Goal: Task Accomplishment & Management: Manage account settings

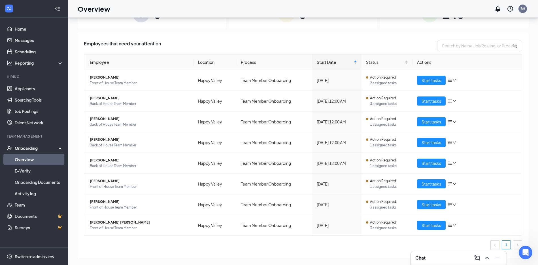
scroll to position [277, 0]
click at [524, 251] on icon "Open Intercom Messenger" at bounding box center [524, 251] width 9 height 9
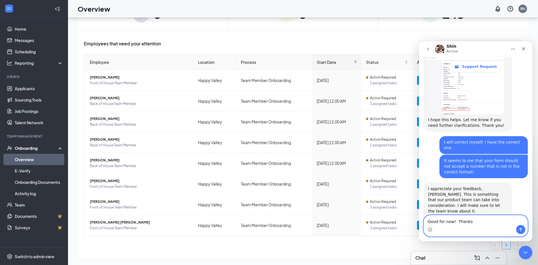
type textarea "Good for now! Thanks!"
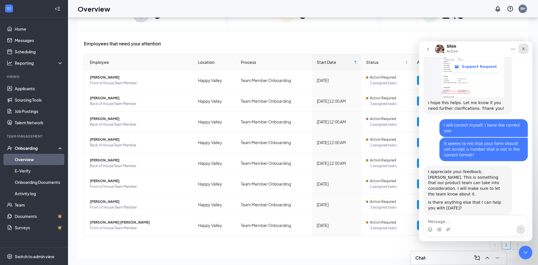
drag, startPoint x: 526, startPoint y: 50, endPoint x: 945, endPoint y: 91, distance: 421.0
click at [526, 50] on icon "Close" at bounding box center [524, 48] width 5 height 5
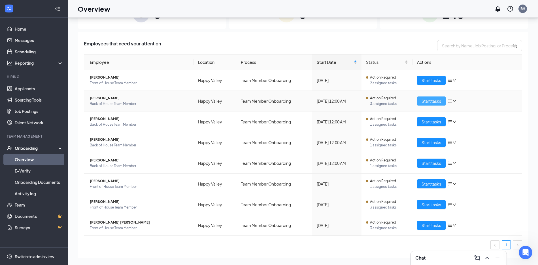
click at [432, 101] on span "Start tasks" at bounding box center [432, 101] width 20 height 6
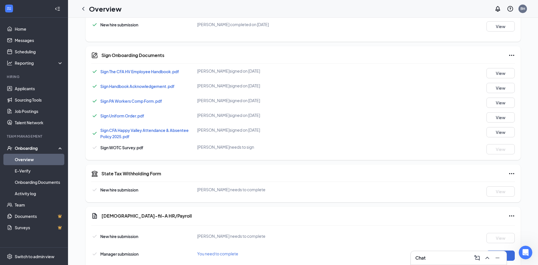
scroll to position [283, 0]
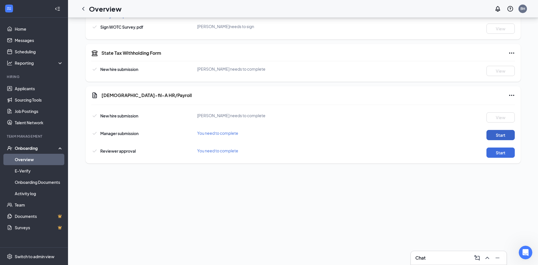
click at [501, 136] on button "Start" at bounding box center [501, 135] width 28 height 10
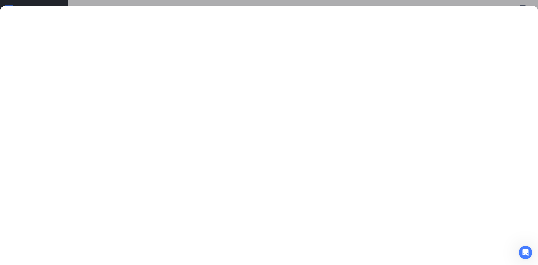
scroll to position [316, 0]
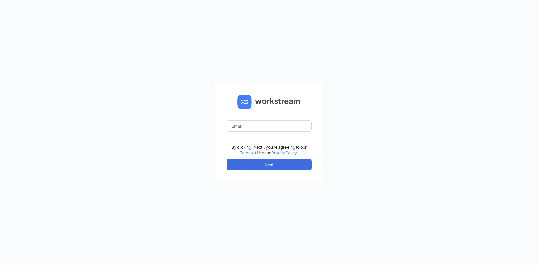
click at [306, 126] on keeper-lock "Open Keeper Popup" at bounding box center [303, 125] width 7 height 7
type input "[PERSON_NAME][EMAIL_ADDRESS][DOMAIN_NAME]"
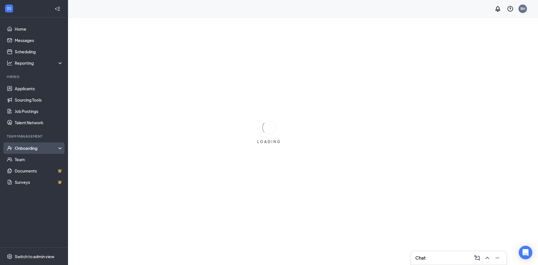
click at [26, 148] on div "Onboarding" at bounding box center [37, 148] width 44 height 6
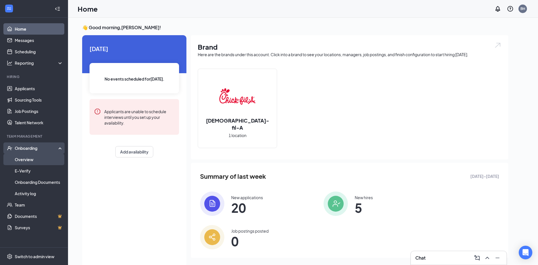
click at [29, 158] on link "Overview" at bounding box center [39, 159] width 48 height 11
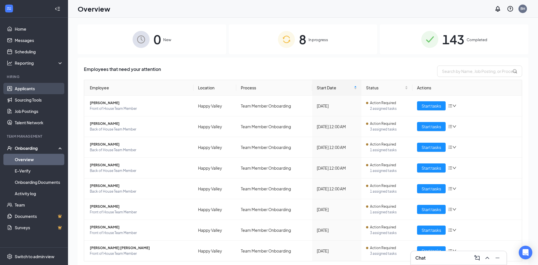
click at [29, 90] on link "Applicants" at bounding box center [39, 88] width 48 height 11
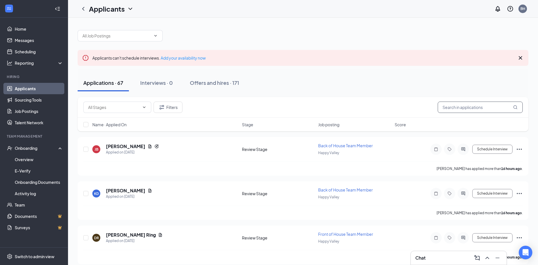
click at [453, 106] on input "text" at bounding box center [480, 106] width 85 height 11
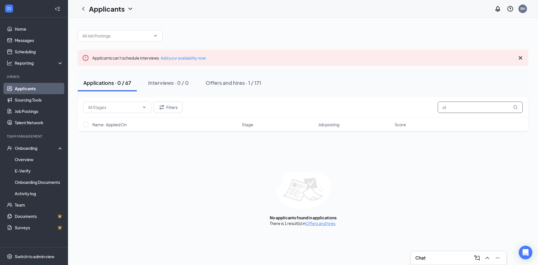
type input "o"
type input "[PERSON_NAME]"
click at [253, 79] on div "Offers and hires · 3 / 171" at bounding box center [234, 82] width 57 height 7
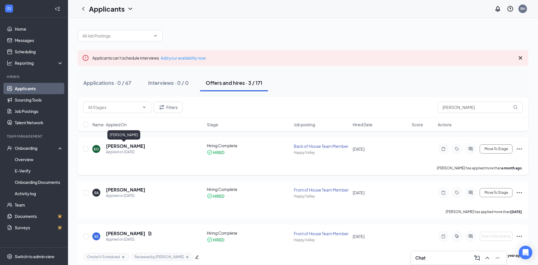
click at [122, 146] on h5 "[PERSON_NAME]" at bounding box center [125, 146] width 39 height 6
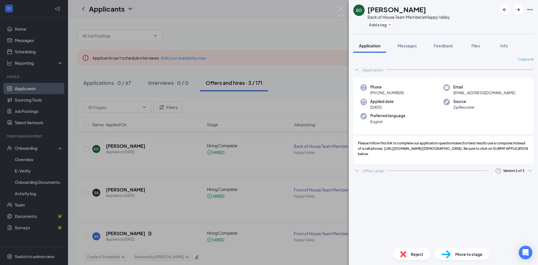
click at [361, 168] on div "Offer Letter Version 1 of 2" at bounding box center [443, 170] width 180 height 11
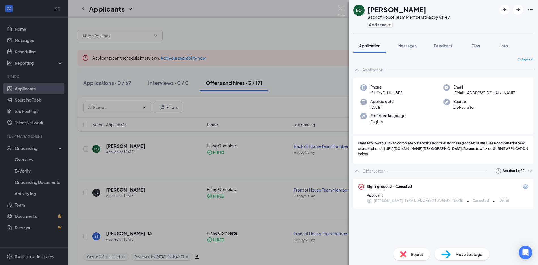
click at [528, 170] on icon "ChevronDown" at bounding box center [530, 170] width 7 height 7
click at [530, 169] on icon "ChevronDown" at bounding box center [530, 170] width 7 height 7
click at [516, 194] on div "Sent: [DATE] 5:04 PM" at bounding box center [499, 196] width 61 height 6
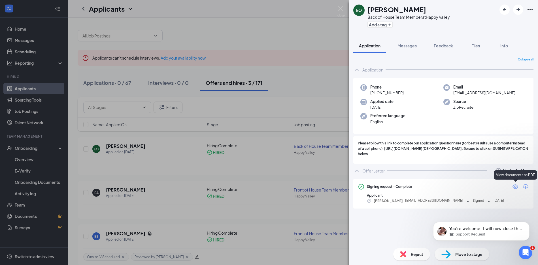
click at [515, 187] on icon "Eye" at bounding box center [516, 186] width 6 height 5
drag, startPoint x: 307, startPoint y: 19, endPoint x: 342, endPoint y: 11, distance: 35.7
click at [307, 18] on div "EO [PERSON_NAME] Back of House Team Member at [GEOGRAPHIC_DATA] Add a tag Appli…" at bounding box center [269, 132] width 538 height 265
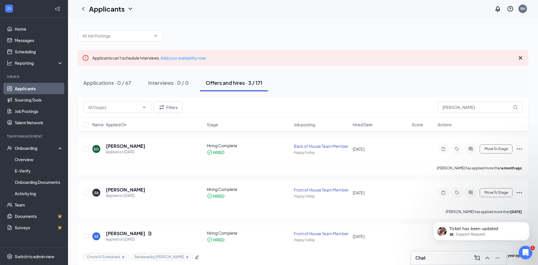
click at [342, 11] on div "Applicants BH" at bounding box center [303, 9] width 470 height 18
click at [122, 147] on h5 "[PERSON_NAME]" at bounding box center [125, 146] width 39 height 6
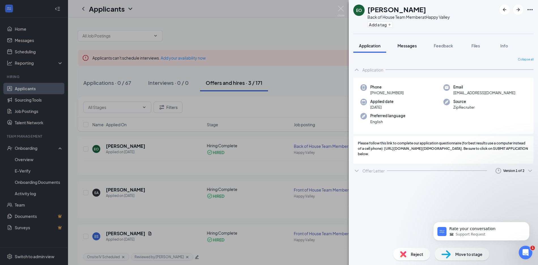
click at [408, 46] on span "Messages" at bounding box center [407, 45] width 19 height 5
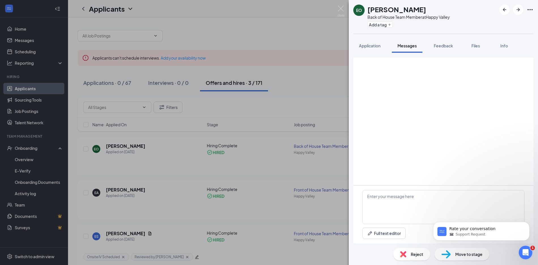
click at [342, 9] on img at bounding box center [341, 11] width 7 height 11
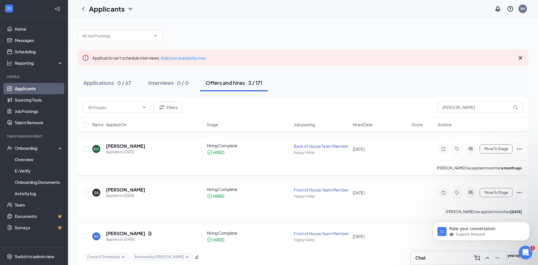
click at [128, 148] on h5 "[PERSON_NAME]" at bounding box center [125, 146] width 39 height 6
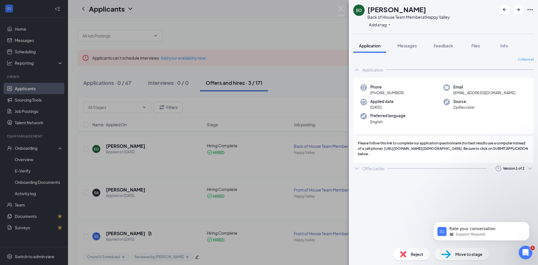
click at [356, 69] on icon "ChevronUp" at bounding box center [357, 70] width 4 height 2
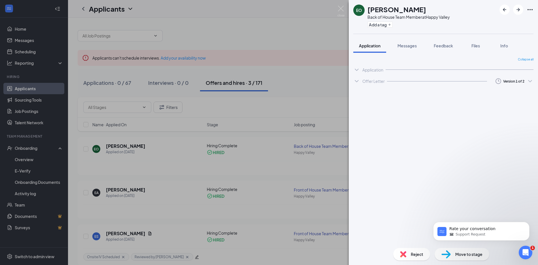
click at [356, 69] on icon "ChevronDown" at bounding box center [356, 69] width 7 height 7
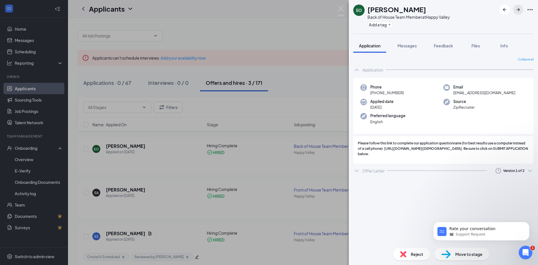
click at [521, 9] on icon "ArrowRight" at bounding box center [518, 9] width 7 height 7
click at [343, 11] on img at bounding box center [341, 11] width 7 height 11
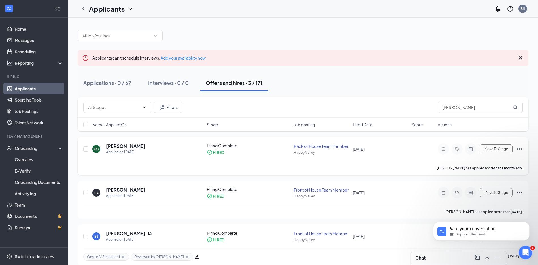
click at [281, 153] on div "HIRED" at bounding box center [248, 152] width 83 height 6
click at [117, 144] on h5 "[PERSON_NAME]" at bounding box center [125, 146] width 39 height 6
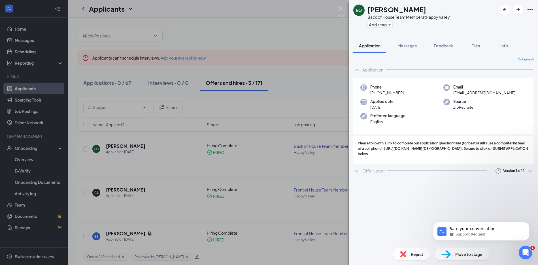
click at [340, 11] on img at bounding box center [341, 11] width 7 height 11
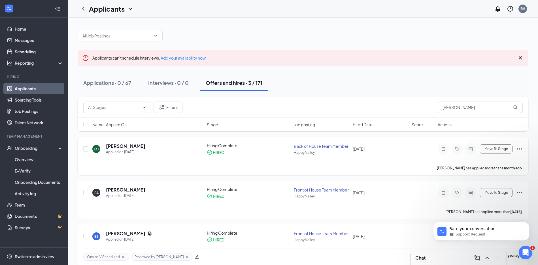
scroll to position [7, 0]
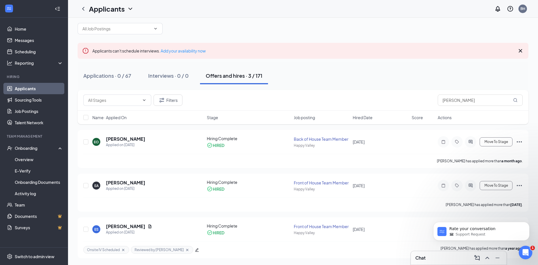
click at [219, 76] on div "Offers and hires · 3 / 171" at bounding box center [234, 75] width 57 height 7
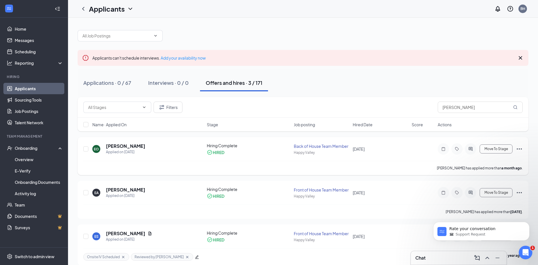
click at [331, 147] on div "Back of House Team Member" at bounding box center [322, 146] width 56 height 6
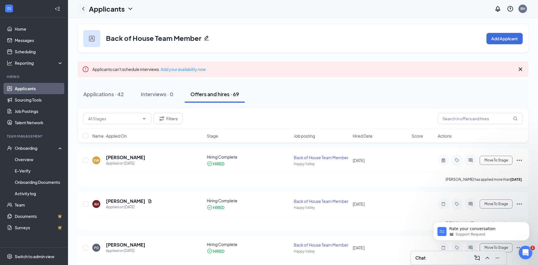
click at [81, 10] on icon "ChevronLeft" at bounding box center [83, 8] width 7 height 7
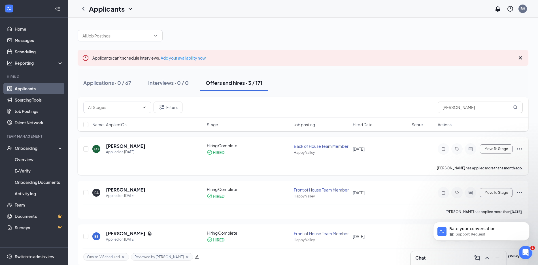
click at [98, 150] on div "EO" at bounding box center [96, 149] width 5 height 5
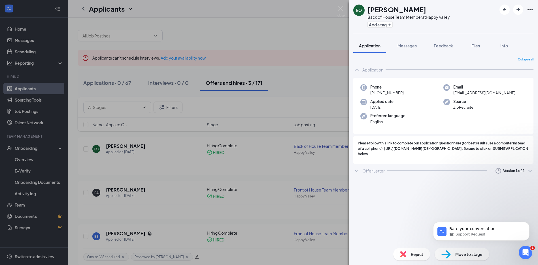
click at [266, 33] on div "EO [PERSON_NAME] Back of House Team Member at [GEOGRAPHIC_DATA] Add a tag Appli…" at bounding box center [269, 132] width 538 height 265
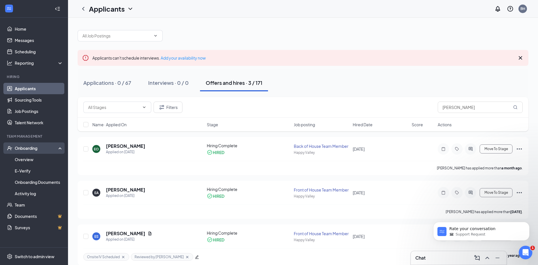
click at [32, 151] on div "Onboarding" at bounding box center [34, 147] width 68 height 11
click at [29, 162] on link "Overview" at bounding box center [39, 159] width 48 height 11
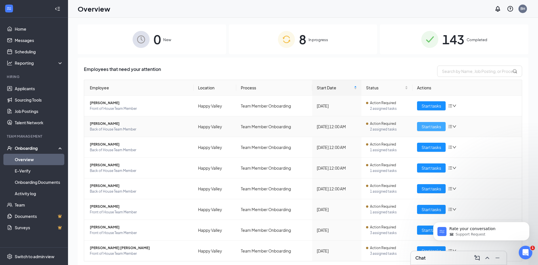
click at [433, 126] on span "Start tasks" at bounding box center [432, 126] width 20 height 6
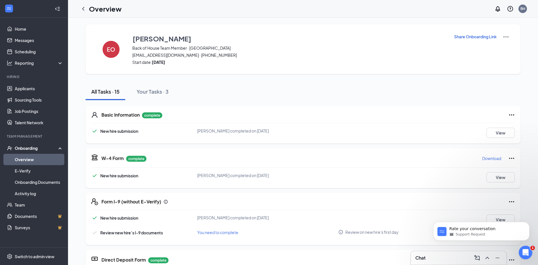
click at [209, 127] on div "Basic Information complete New hire submission [PERSON_NAME] completed on [DATE…" at bounding box center [303, 125] width 435 height 38
click at [510, 132] on button "View" at bounding box center [501, 133] width 28 height 10
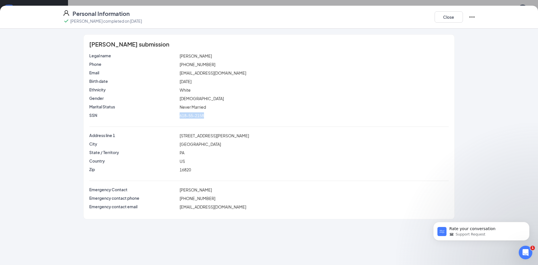
drag, startPoint x: 205, startPoint y: 117, endPoint x: 180, endPoint y: 115, distance: 24.4
click at [180, 115] on span "618-55-2158" at bounding box center [192, 115] width 24 height 5
copy span "618-55-2158"
click at [473, 17] on icon "Ellipses" at bounding box center [472, 17] width 7 height 7
drag, startPoint x: 458, startPoint y: 111, endPoint x: 465, endPoint y: 83, distance: 28.5
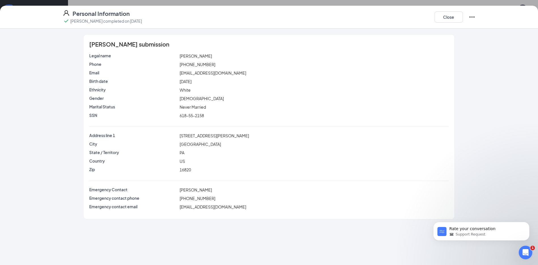
click at [458, 111] on div "[PERSON_NAME] submission Legal name [PERSON_NAME] Phone [PHONE_NUMBER] Email [E…" at bounding box center [269, 126] width 435 height 185
click at [452, 15] on button "Close" at bounding box center [449, 16] width 28 height 11
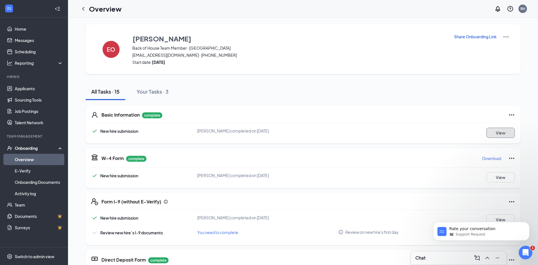
click at [507, 134] on button "View" at bounding box center [501, 133] width 28 height 10
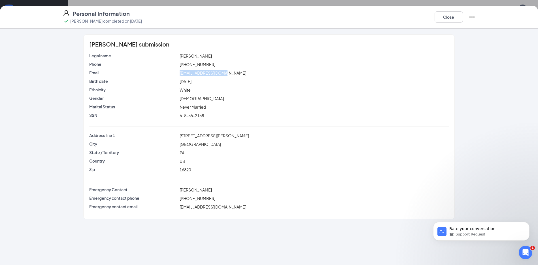
drag, startPoint x: 226, startPoint y: 72, endPoint x: 179, endPoint y: 73, distance: 46.8
click at [179, 73] on div "[EMAIL_ADDRESS][DOMAIN_NAME]" at bounding box center [314, 73] width 271 height 6
copy span "[EMAIL_ADDRESS][DOMAIN_NAME]"
drag, startPoint x: 203, startPoint y: 191, endPoint x: 180, endPoint y: 190, distance: 23.0
click at [180, 190] on div "[PERSON_NAME]" at bounding box center [314, 190] width 271 height 6
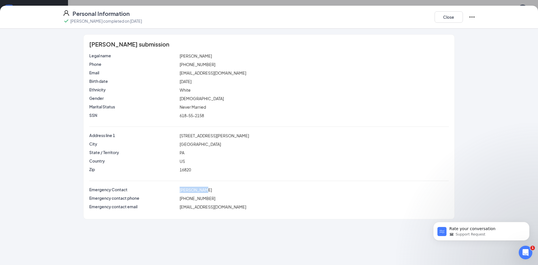
copy span "[PERSON_NAME]"
drag, startPoint x: 229, startPoint y: 208, endPoint x: 181, endPoint y: 208, distance: 47.9
click at [181, 209] on div "[EMAIL_ADDRESS][DOMAIN_NAME]" at bounding box center [314, 207] width 271 height 6
click at [234, 211] on div "Emergency contact email [EMAIL_ADDRESS][DOMAIN_NAME]" at bounding box center [268, 208] width 359 height 9
drag, startPoint x: 229, startPoint y: 207, endPoint x: 182, endPoint y: 207, distance: 46.8
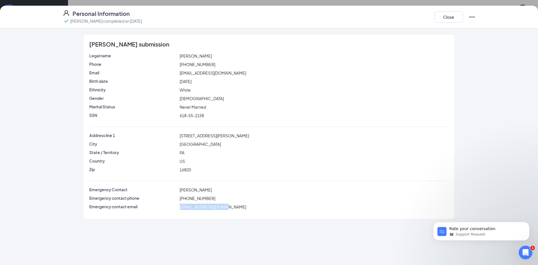
click at [181, 208] on div "[EMAIL_ADDRESS][DOMAIN_NAME]" at bounding box center [314, 207] width 271 height 6
copy span "[EMAIL_ADDRESS][DOMAIN_NAME]"
click at [446, 18] on button "Close" at bounding box center [449, 16] width 28 height 11
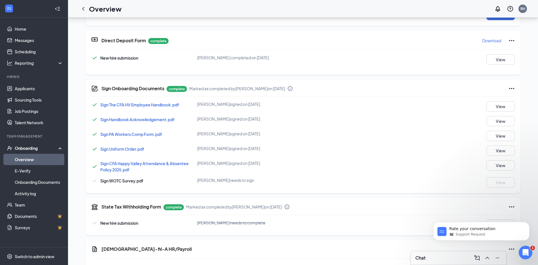
click at [512, 40] on icon "Ellipses" at bounding box center [512, 40] width 7 height 7
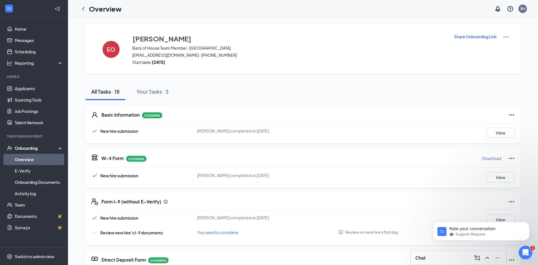
click at [486, 37] on p "Share Onboarding Link" at bounding box center [475, 37] width 43 height 6
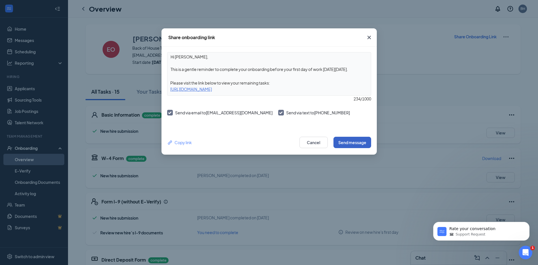
click at [358, 144] on button "Send message" at bounding box center [353, 142] width 38 height 11
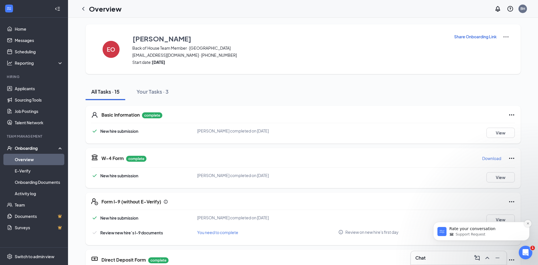
click at [530, 223] on button "Dismiss notification" at bounding box center [527, 223] width 7 height 7
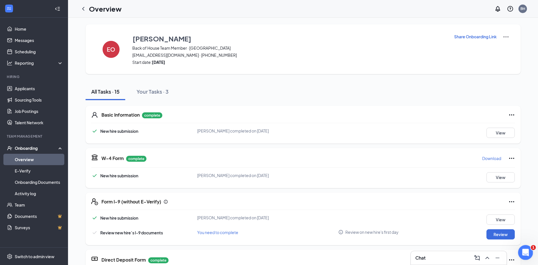
click at [524, 255] on icon "Open Intercom Messenger" at bounding box center [524, 251] width 9 height 9
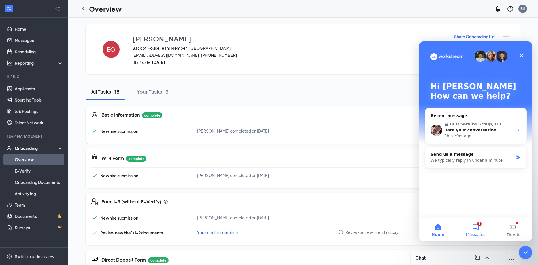
click at [472, 229] on button "1 Messages" at bounding box center [476, 229] width 38 height 23
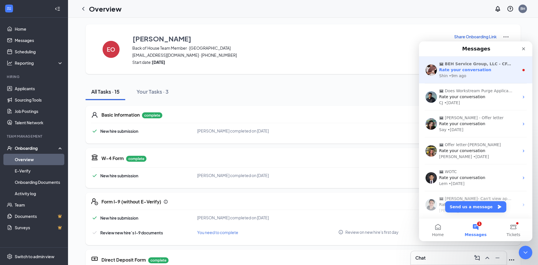
click at [473, 75] on div "Shin • 9m ago" at bounding box center [479, 76] width 80 height 6
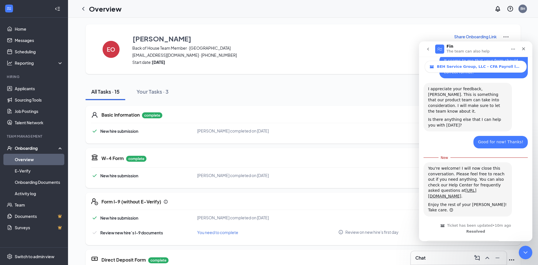
scroll to position [399, 0]
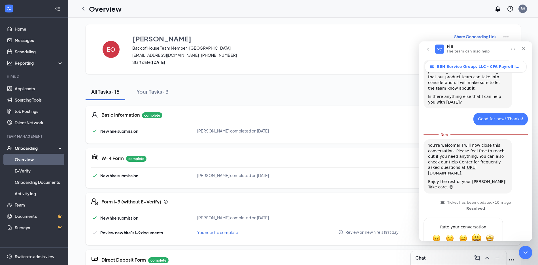
click at [479, 233] on span "Great" at bounding box center [477, 238] width 10 height 10
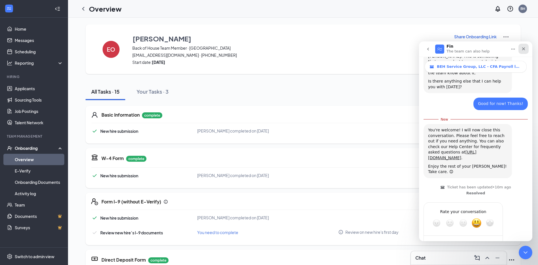
click at [523, 48] on icon "Close" at bounding box center [524, 48] width 5 height 5
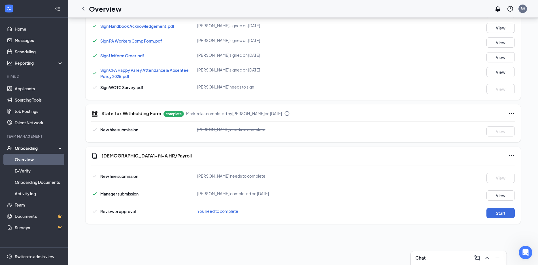
scroll to position [0, 0]
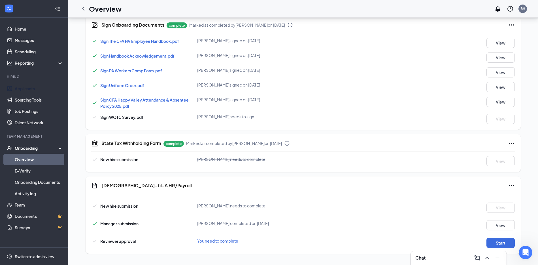
click at [306, 88] on div "Sign Uniform Order.pdf [PERSON_NAME] signed on [DATE] View" at bounding box center [303, 87] width 424 height 10
click at [24, 159] on link "Overview" at bounding box center [39, 159] width 48 height 11
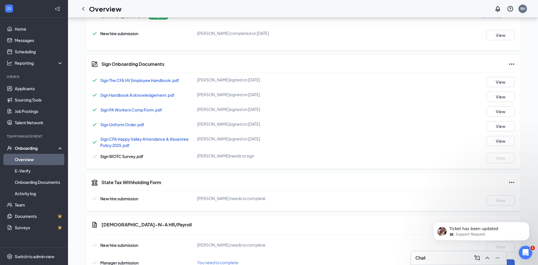
scroll to position [283, 0]
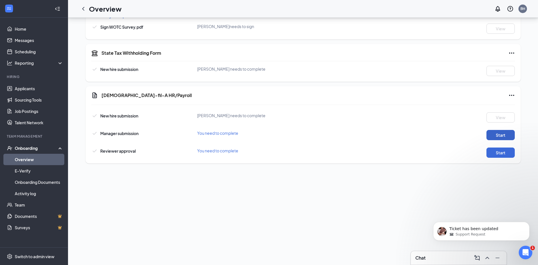
click at [502, 132] on button "Start" at bounding box center [501, 135] width 28 height 10
click at [505, 148] on button "Start" at bounding box center [501, 152] width 28 height 10
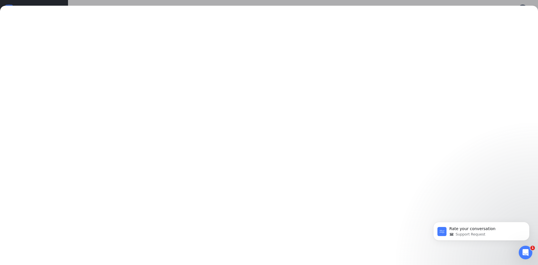
click at [283, 3] on div at bounding box center [269, 132] width 538 height 265
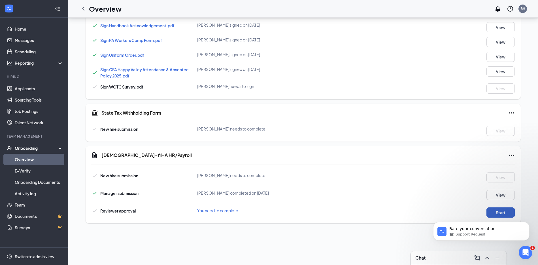
scroll to position [6, 0]
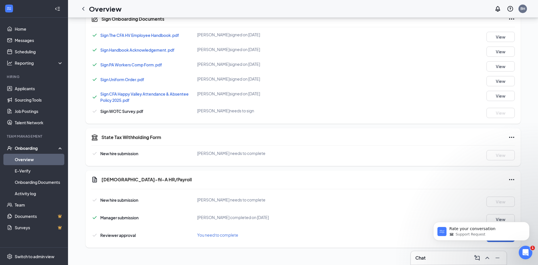
click at [510, 135] on icon "Ellipses" at bounding box center [512, 137] width 7 height 7
click at [496, 149] on span "Mark as complete" at bounding box center [490, 149] width 33 height 6
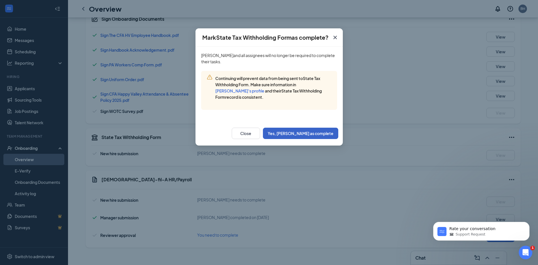
click at [316, 136] on button "Yes, mark as complete" at bounding box center [300, 133] width 75 height 11
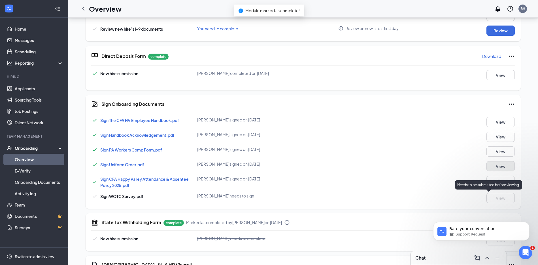
scroll to position [165, 0]
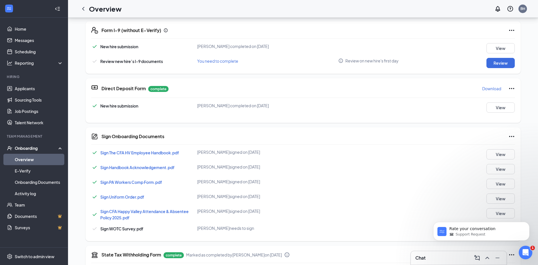
click at [513, 136] on icon "Ellipses" at bounding box center [512, 136] width 7 height 7
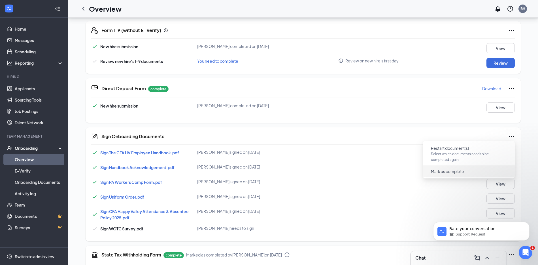
click at [460, 168] on button "Mark as complete" at bounding box center [448, 171] width 42 height 9
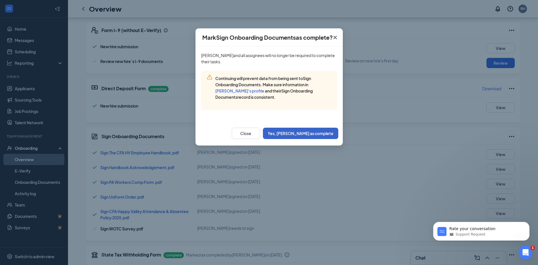
click at [323, 131] on button "Yes, mark as complete" at bounding box center [300, 133] width 75 height 11
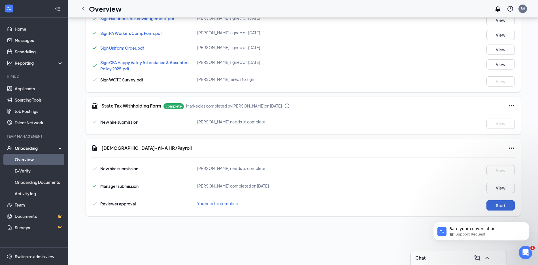
scroll to position [230, 0]
click at [510, 147] on icon "Ellipses" at bounding box center [511, 147] width 5 height 1
click at [408, 165] on div "New hire submission Ethan M Olson needs to complete View" at bounding box center [303, 169] width 424 height 10
click at [501, 204] on button "Start" at bounding box center [501, 205] width 28 height 10
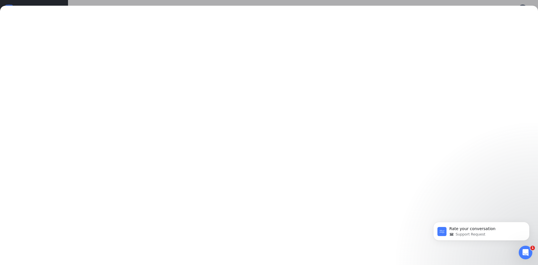
scroll to position [283, 0]
click at [396, 2] on div at bounding box center [269, 132] width 538 height 265
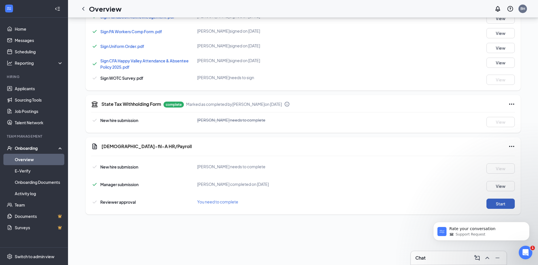
scroll to position [0, 0]
